Goal: Find specific page/section: Find specific page/section

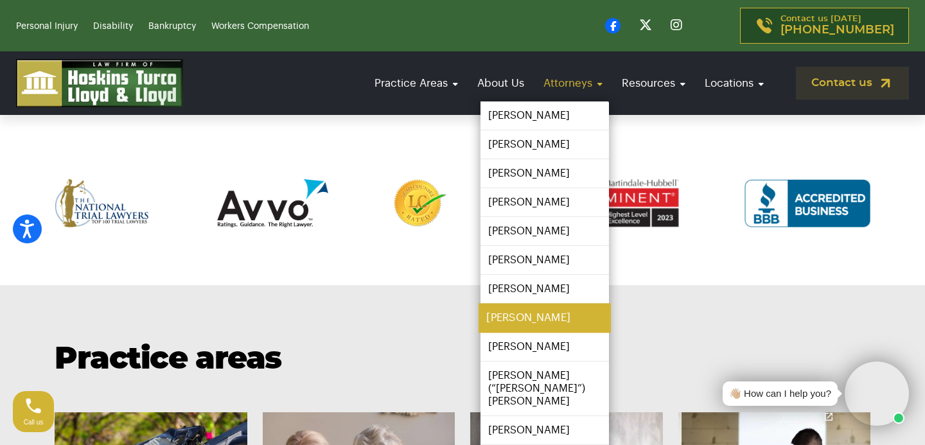
scroll to position [646, 0]
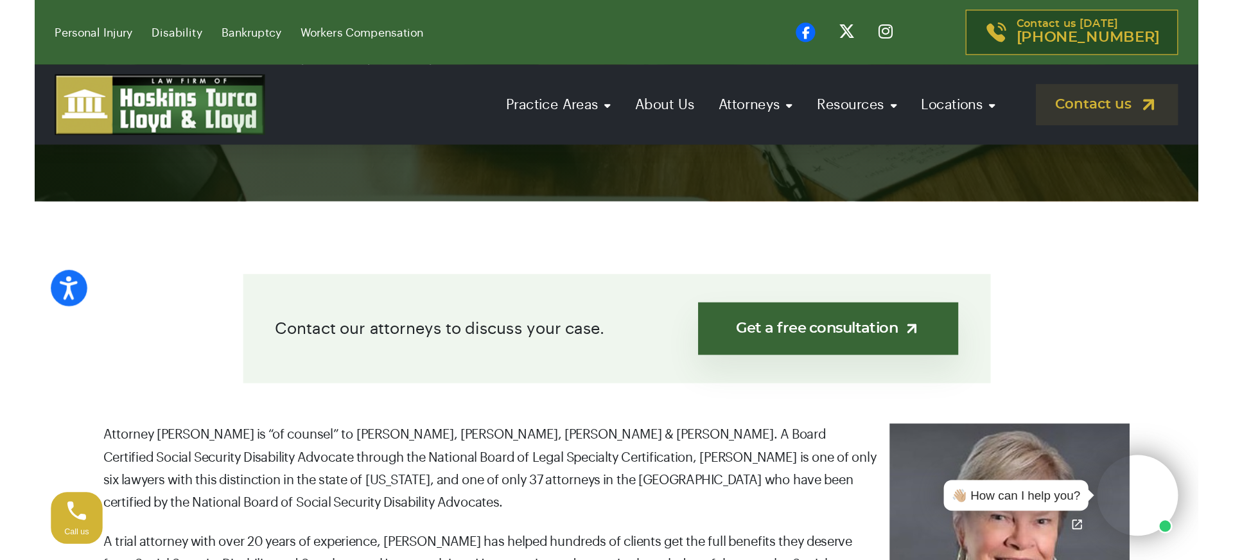
scroll to position [250, 0]
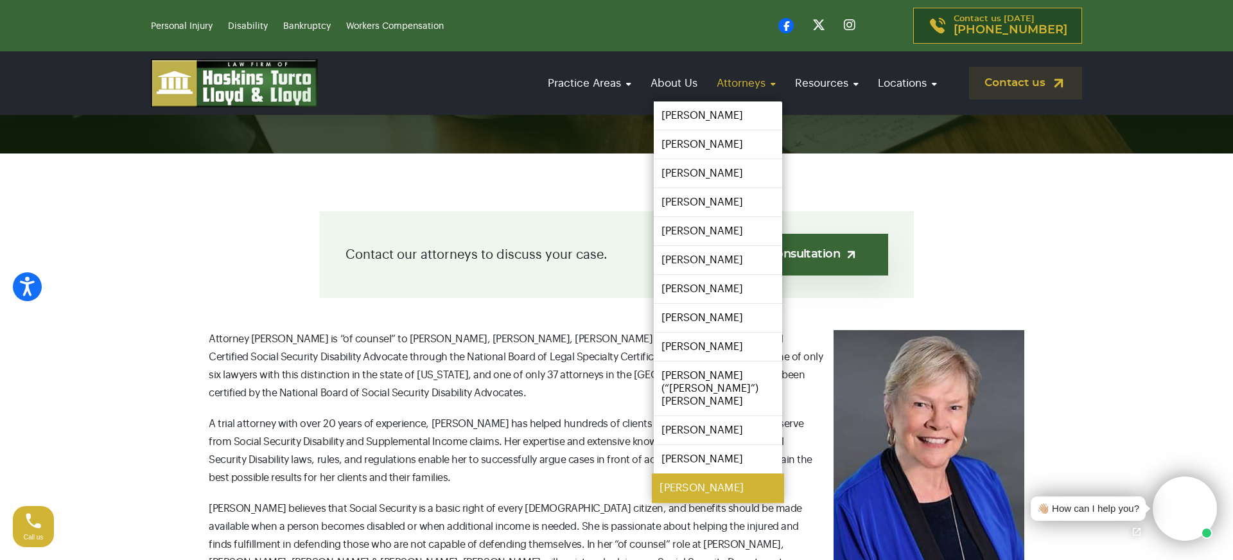
click at [707, 444] on link "[PERSON_NAME]" at bounding box center [718, 488] width 132 height 29
